Goal: Find specific page/section: Find specific page/section

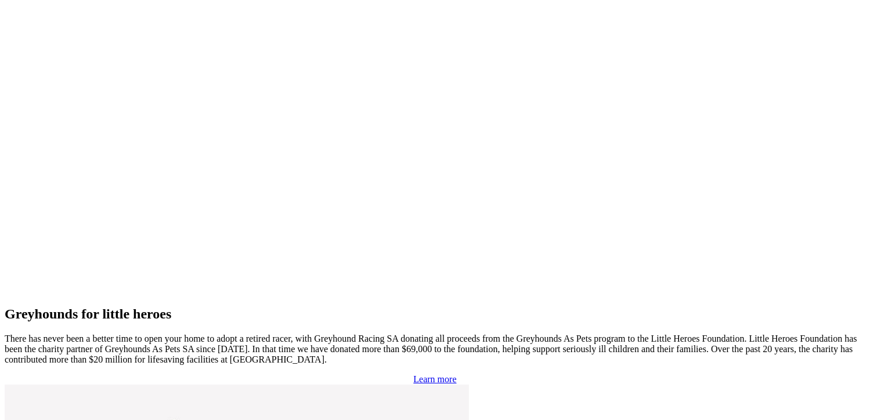
scroll to position [2575, 0]
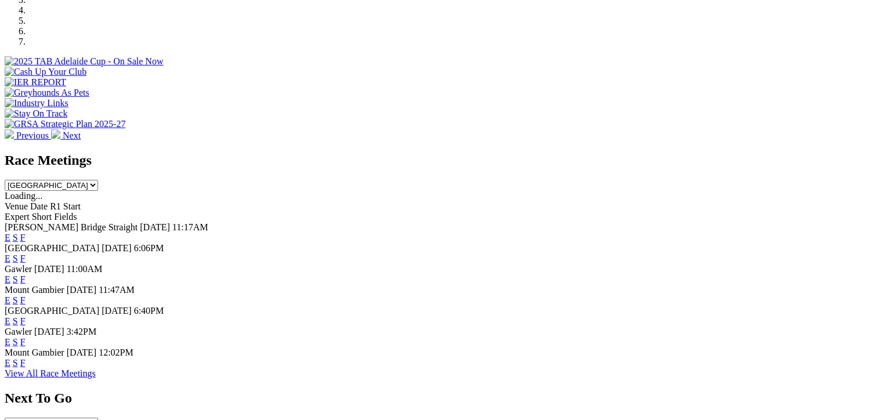
scroll to position [406, 0]
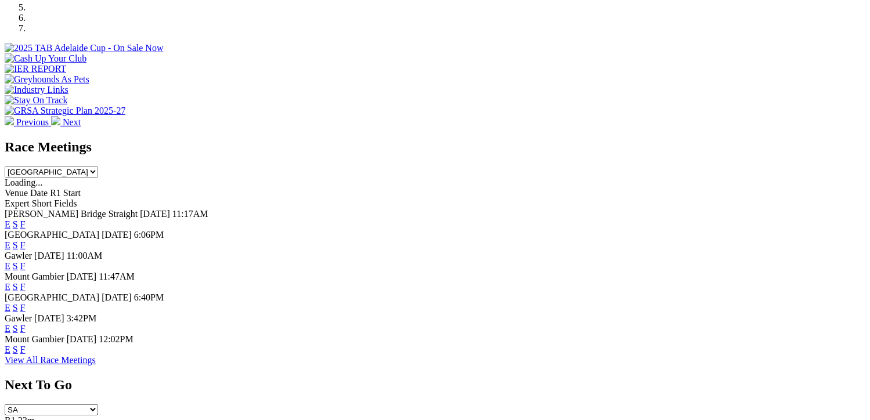
click at [26, 240] on link "F" at bounding box center [22, 245] width 5 height 10
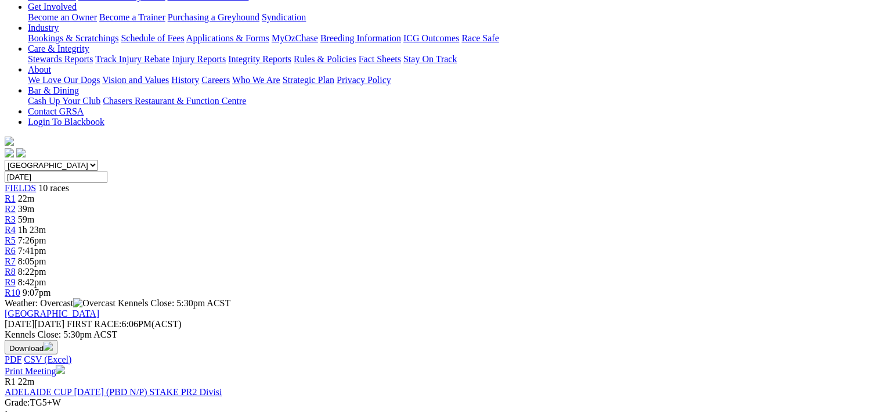
scroll to position [232, 0]
